Goal: Information Seeking & Learning: Learn about a topic

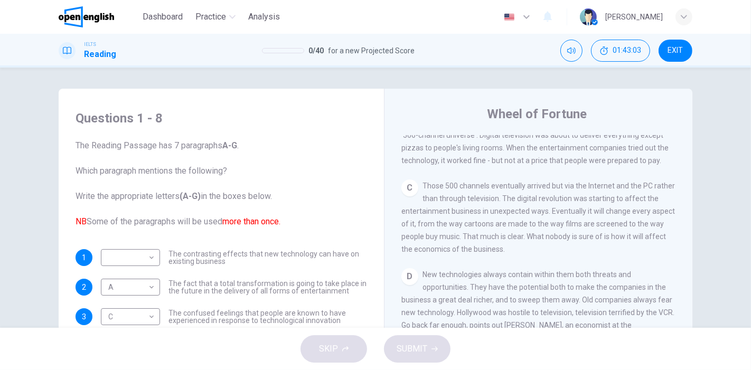
click at [371, 74] on div "Questions 1 - 8 The Reading Passage has 7 paragraphs A-G . Which paragraph ment…" at bounding box center [375, 198] width 751 height 260
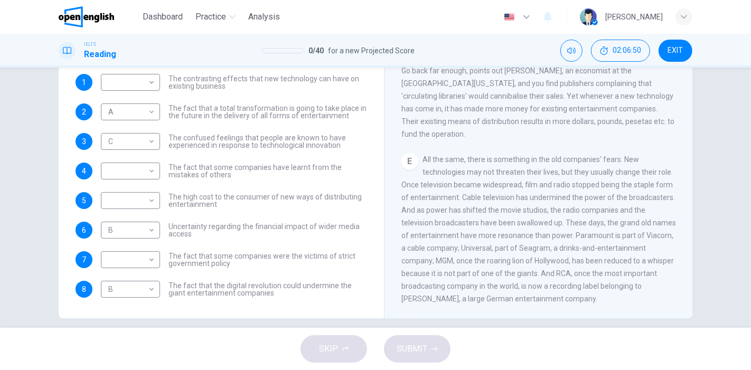
scroll to position [148, 0]
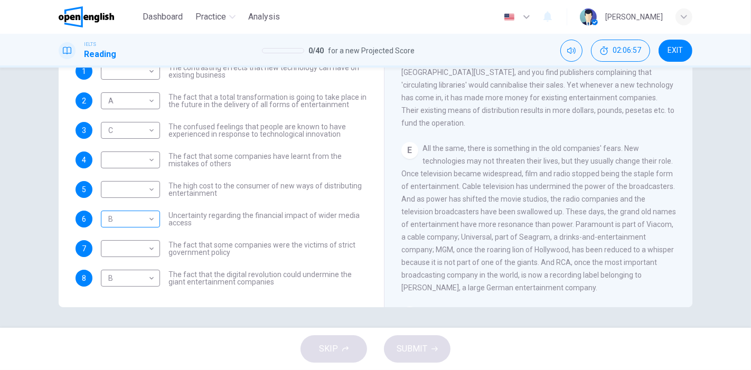
click at [140, 219] on body "This site uses cookies, as explained in our Privacy Policy . If you agree to th…" at bounding box center [375, 185] width 751 height 370
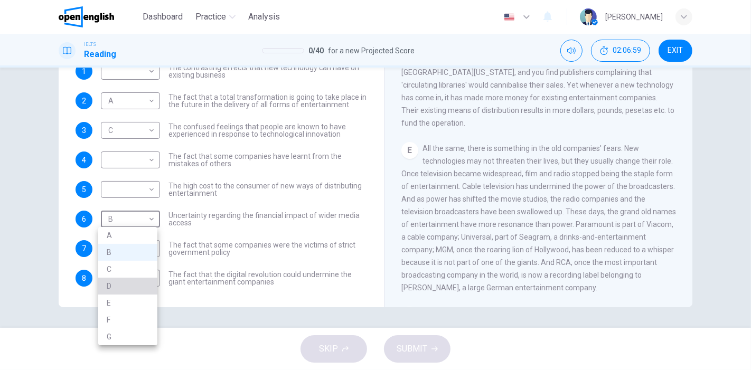
drag, startPoint x: 120, startPoint y: 282, endPoint x: 111, endPoint y: 280, distance: 9.2
click at [118, 282] on li "D" at bounding box center [127, 286] width 59 height 17
type input "*"
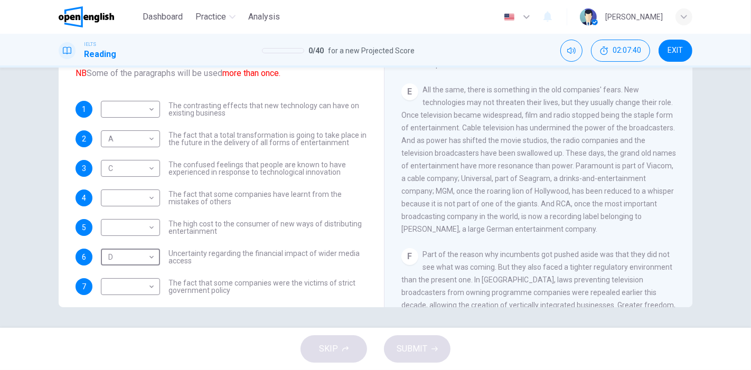
scroll to position [38, 0]
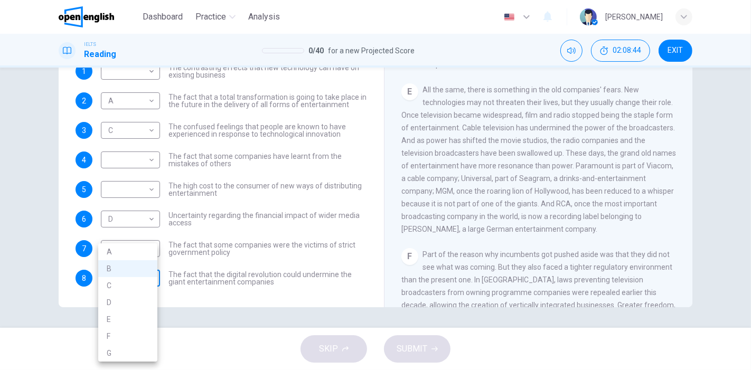
click at [148, 275] on body "This site uses cookies, as explained in our Privacy Policy . If you agree to th…" at bounding box center [375, 185] width 751 height 370
click at [119, 319] on li "E" at bounding box center [127, 319] width 59 height 17
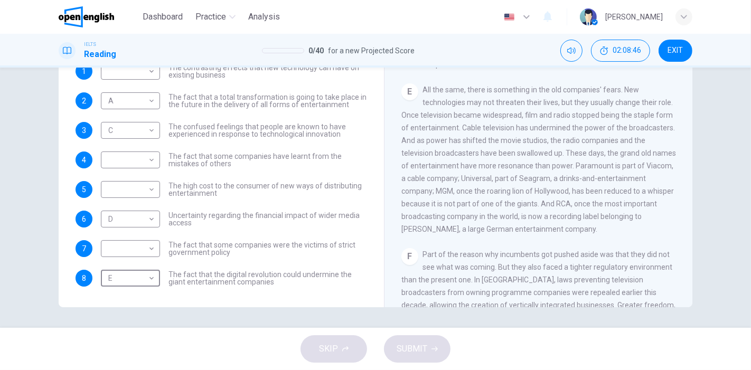
type input "*"
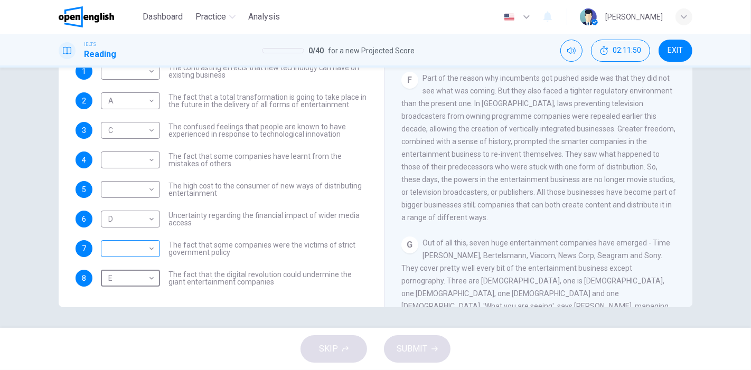
click at [149, 243] on body "This site uses cookies, as explained in our Privacy Policy . If you agree to th…" at bounding box center [375, 185] width 751 height 370
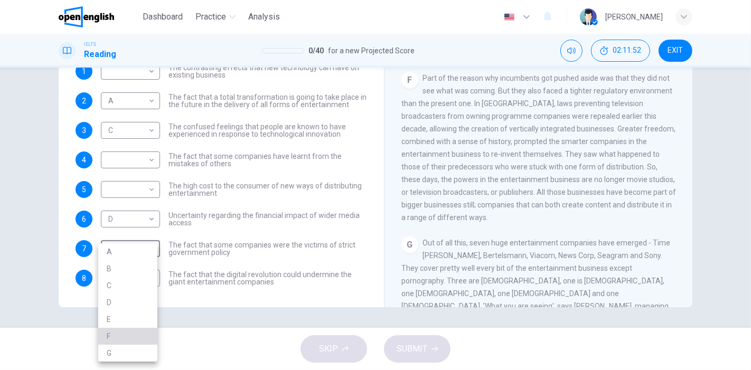
click at [112, 333] on li "F" at bounding box center [127, 336] width 59 height 17
type input "*"
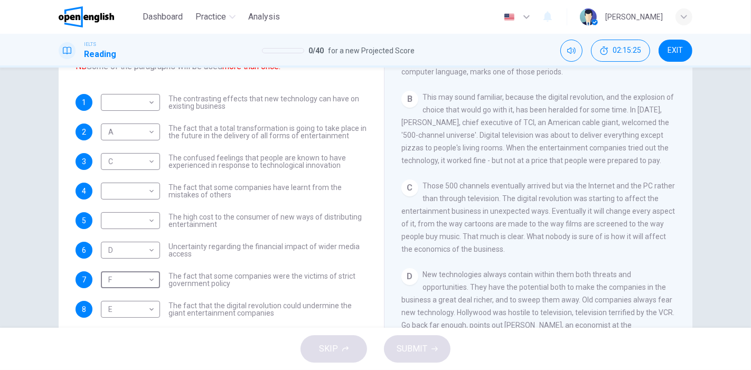
scroll to position [0, 0]
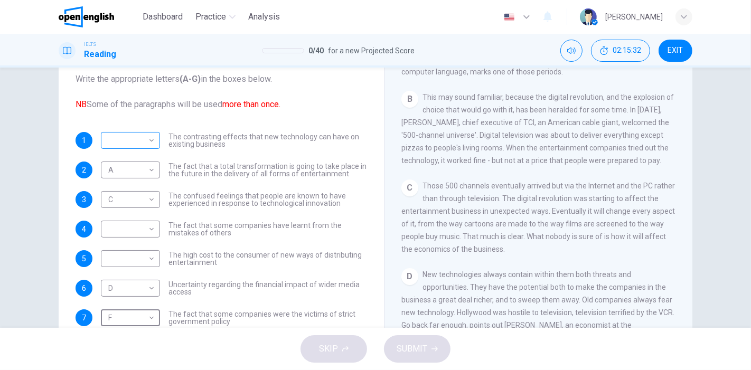
click at [149, 140] on body "This site uses cookies, as explained in our Privacy Policy . If you agree to th…" at bounding box center [375, 185] width 751 height 370
click at [113, 172] on li "B" at bounding box center [127, 174] width 59 height 17
type input "*"
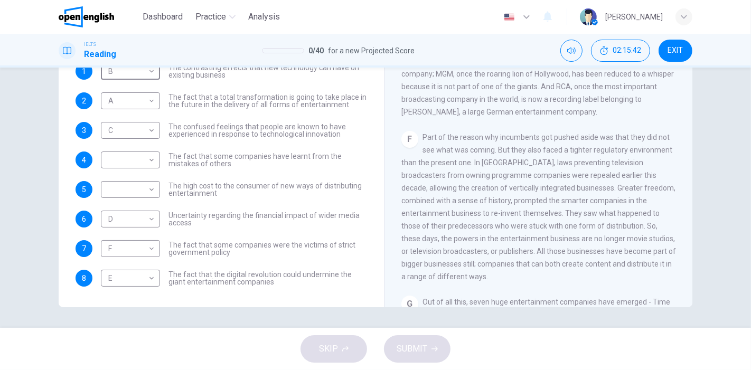
scroll to position [355, 0]
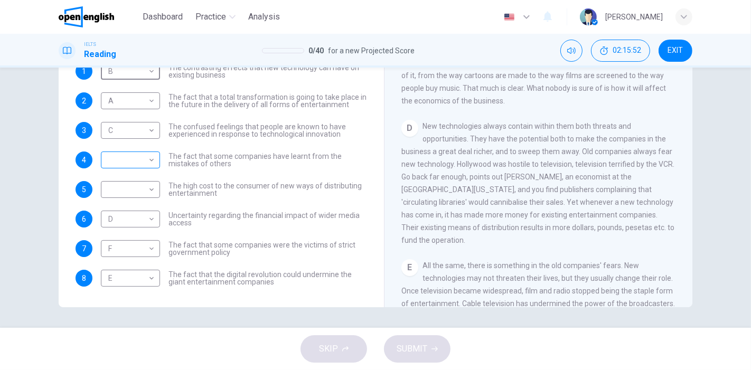
click at [152, 162] on body "This site uses cookies, as explained in our Privacy Policy . If you agree to th…" at bounding box center [375, 185] width 751 height 370
click at [122, 193] on li "B" at bounding box center [127, 193] width 59 height 17
type input "*"
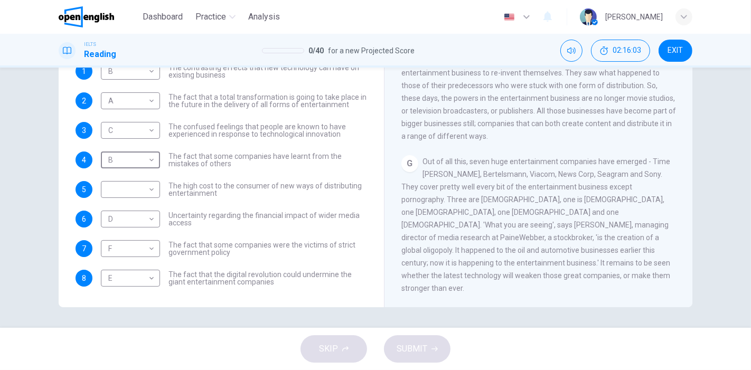
scroll to position [824, 0]
click at [136, 189] on body "This site uses cookies, as explained in our Privacy Policy . If you agree to th…" at bounding box center [375, 185] width 751 height 370
click at [126, 302] on li "G" at bounding box center [127, 307] width 59 height 17
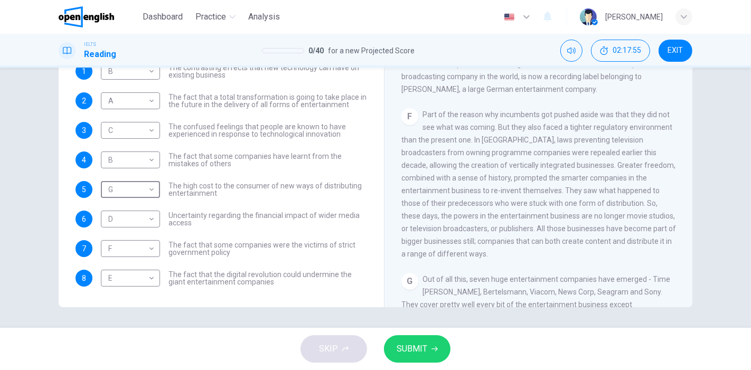
scroll to position [590, 0]
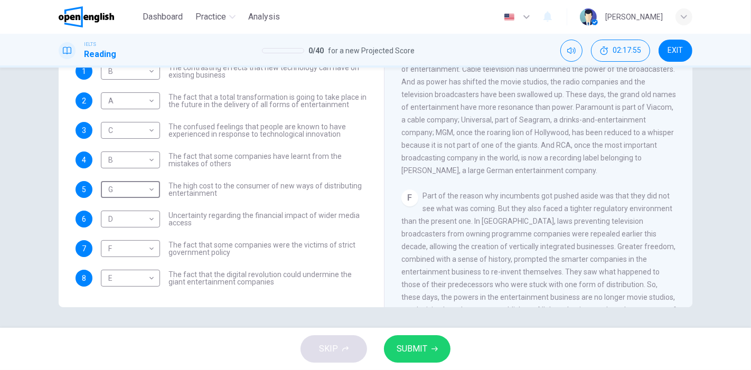
click at [530, 175] on span "All the same, there is something in the old companies' fears. New technologies …" at bounding box center [538, 101] width 274 height 148
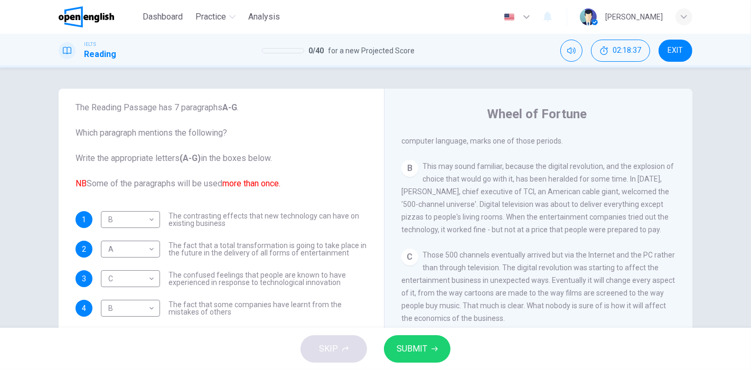
scroll to position [238, 0]
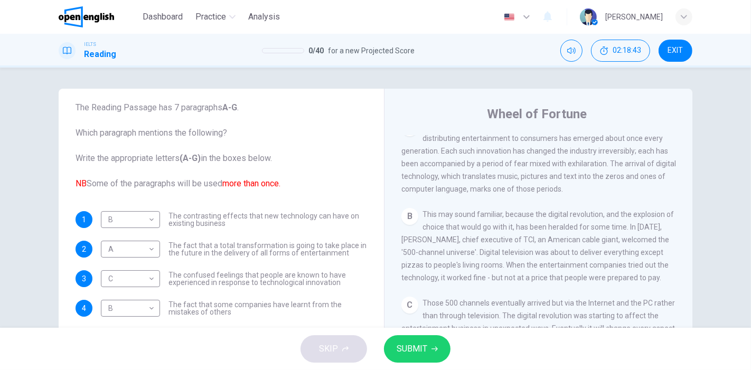
drag, startPoint x: 436, startPoint y: 287, endPoint x: 647, endPoint y: 289, distance: 210.6
click at [647, 282] on span "This may sound familiar, because the digital revolution, and the explosion of c…" at bounding box center [537, 246] width 272 height 72
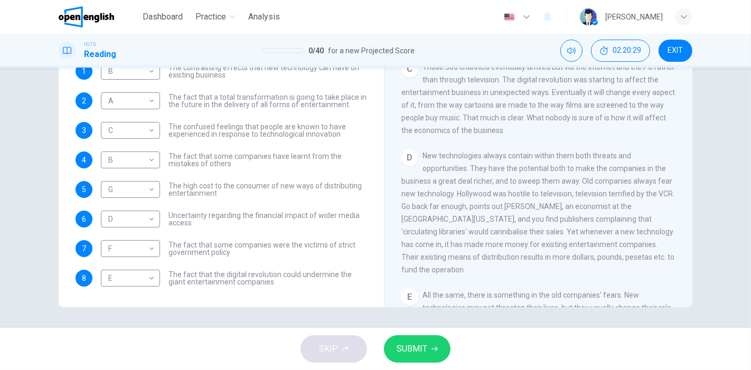
scroll to position [384, 0]
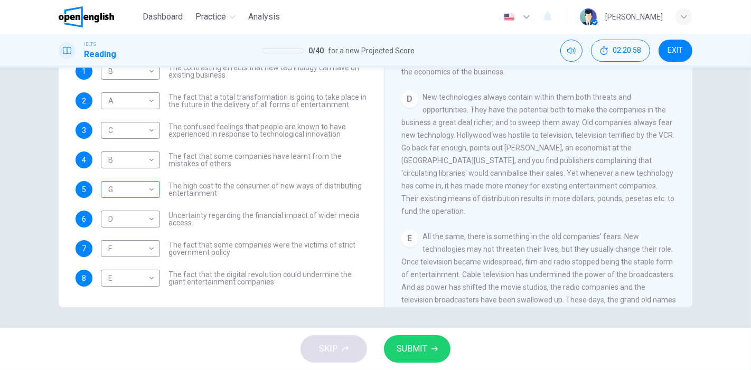
click at [150, 187] on body "This site uses cookies, as explained in our Privacy Policy . If you agree to th…" at bounding box center [375, 185] width 751 height 370
click at [115, 258] on li "D" at bounding box center [127, 256] width 59 height 17
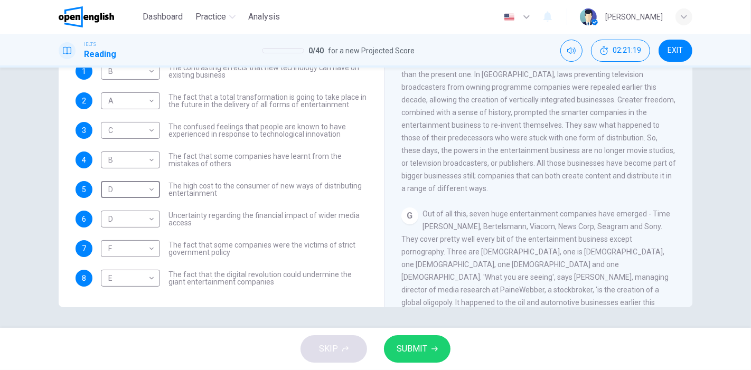
scroll to position [824, 0]
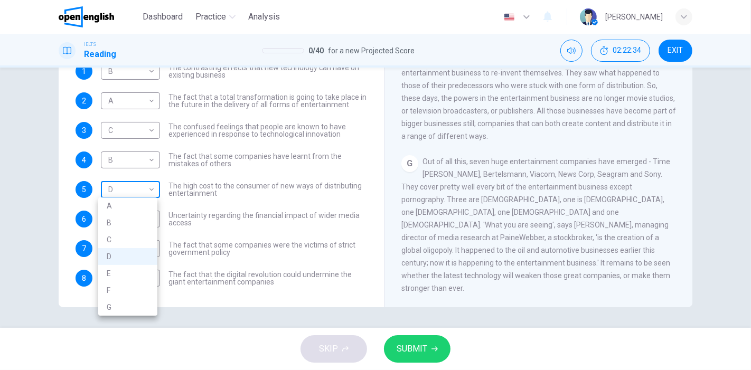
click at [147, 188] on body "This site uses cookies, as explained in our Privacy Policy . If you agree to th…" at bounding box center [375, 185] width 751 height 370
click at [119, 305] on li "G" at bounding box center [127, 307] width 59 height 17
type input "*"
click at [409, 351] on span "SUBMIT" at bounding box center [411, 348] width 31 height 15
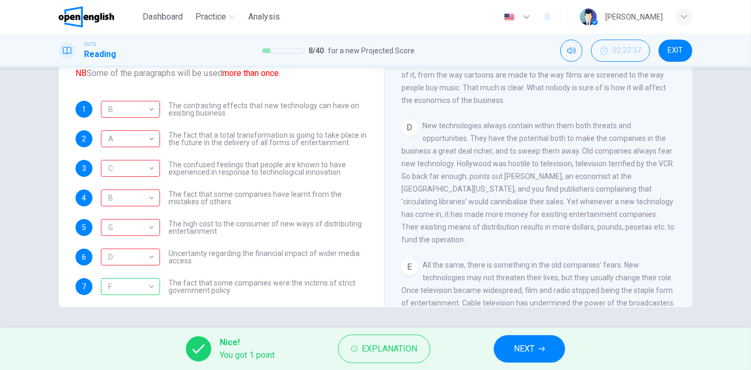
scroll to position [355, 0]
click at [490, 211] on span "New technologies always contain within them both threats and opportunities. The…" at bounding box center [537, 183] width 273 height 122
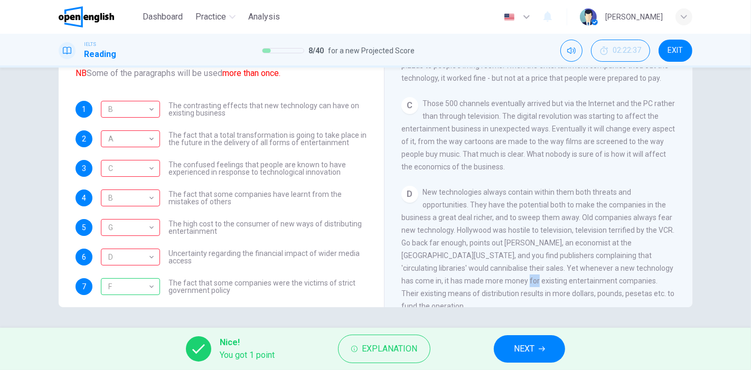
scroll to position [297, 0]
